Goal: Check status: Check status

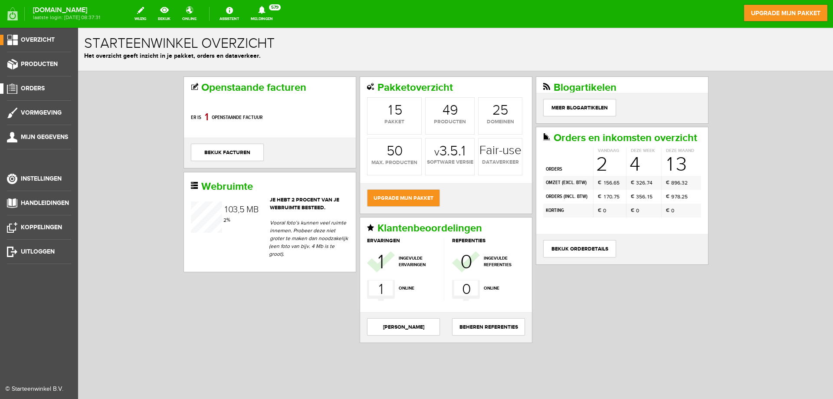
click at [26, 85] on span "Orders" at bounding box center [33, 88] width 24 height 7
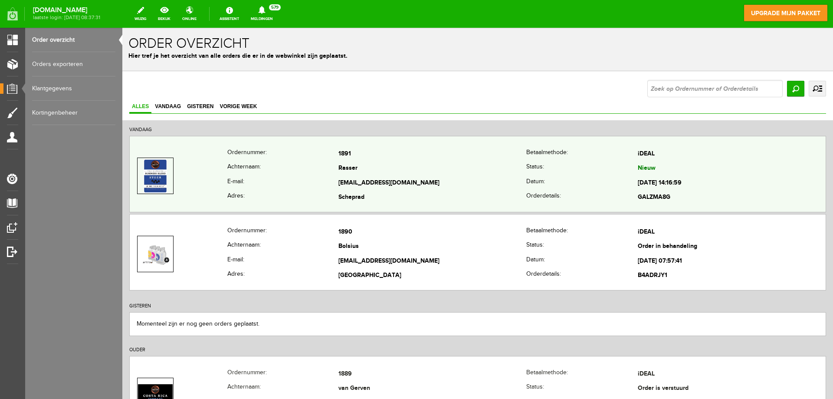
click at [421, 180] on td "[EMAIL_ADDRESS][DOMAIN_NAME]" at bounding box center [432, 183] width 188 height 15
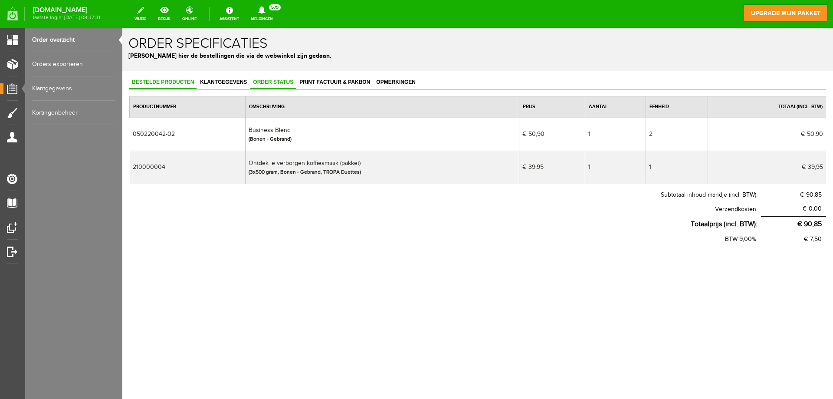
click at [281, 85] on span "Order status" at bounding box center [273, 82] width 46 height 6
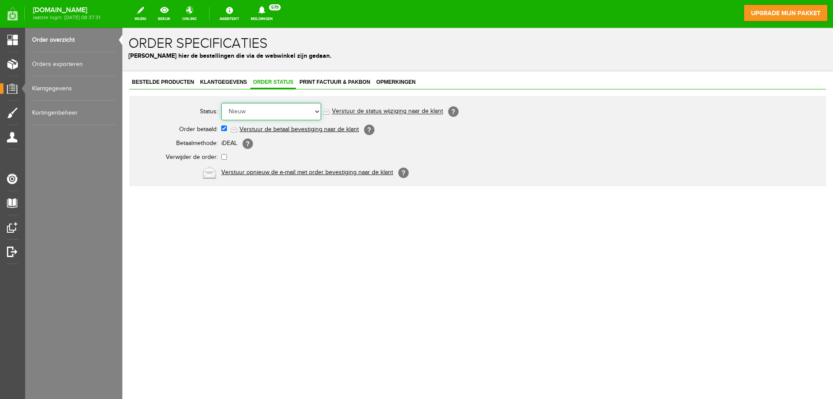
click at [286, 111] on select "Order niet afgerond Nieuw Order in behandeling Wacht op leverancier Wacht op be…" at bounding box center [271, 111] width 100 height 17
select select "2"
click at [221, 103] on select "Order niet afgerond Nieuw Order in behandeling Wacht op leverancier Wacht op be…" at bounding box center [271, 111] width 100 height 17
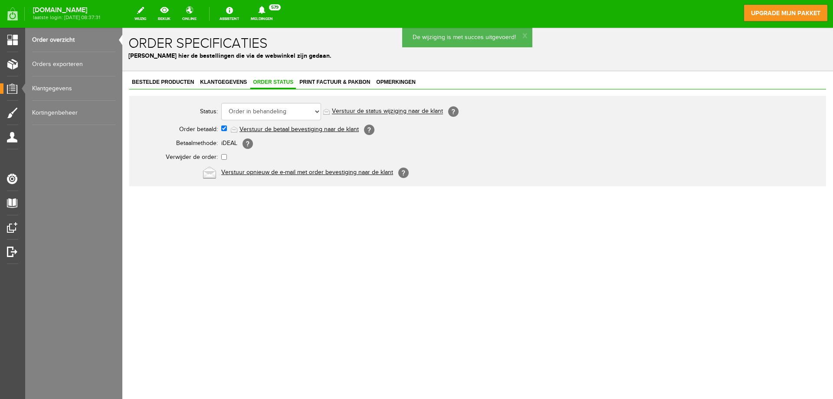
click at [326, 84] on span "Print factuur & pakbon" at bounding box center [335, 82] width 76 height 6
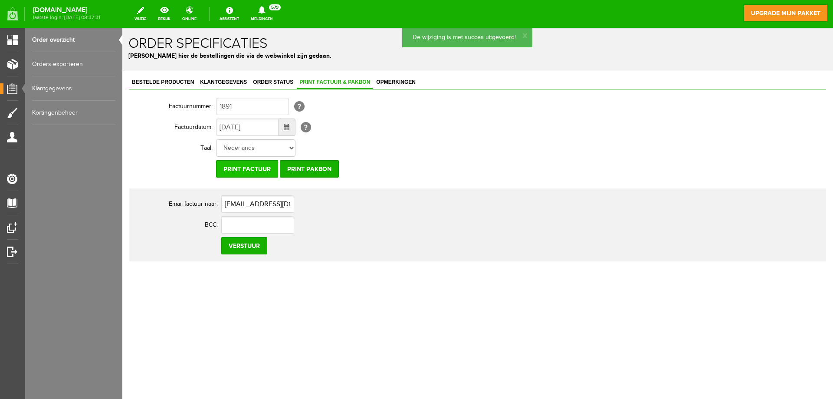
click at [247, 167] on input "Print factuur" at bounding box center [247, 168] width 62 height 17
click at [301, 169] on input "Print pakbon" at bounding box center [309, 168] width 59 height 17
click at [256, 164] on input "Print factuur" at bounding box center [247, 168] width 62 height 17
